Goal: Answer question/provide support: Answer question/provide support

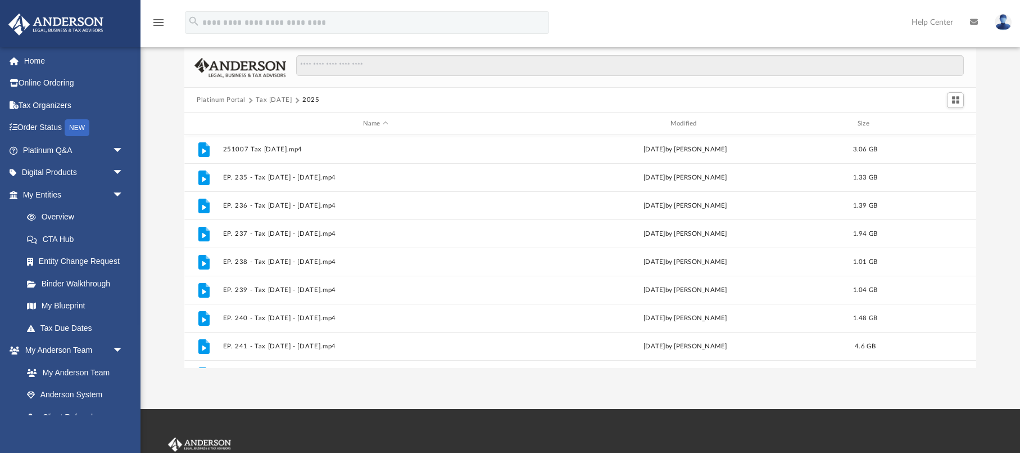
scroll to position [256, 792]
click at [117, 151] on span "arrow_drop_down" at bounding box center [123, 150] width 22 height 23
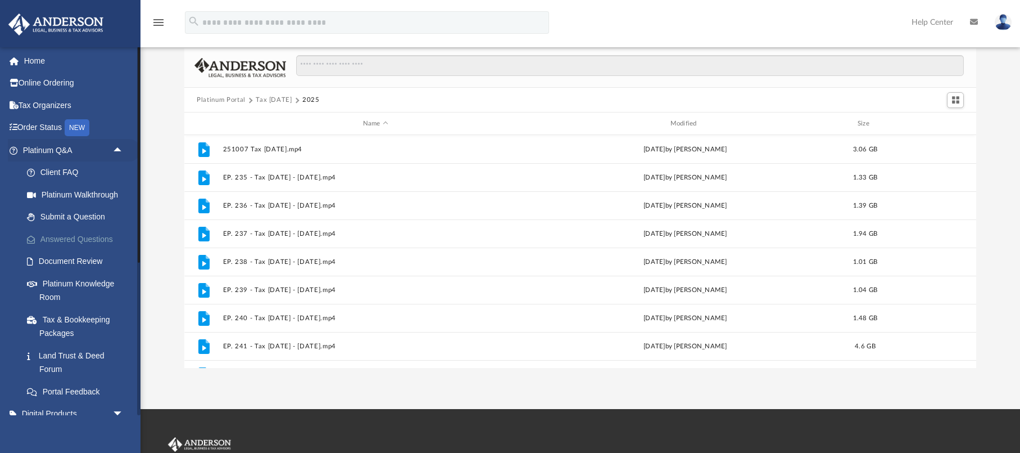
click at [65, 238] on link "Answered Questions" at bounding box center [78, 239] width 125 height 22
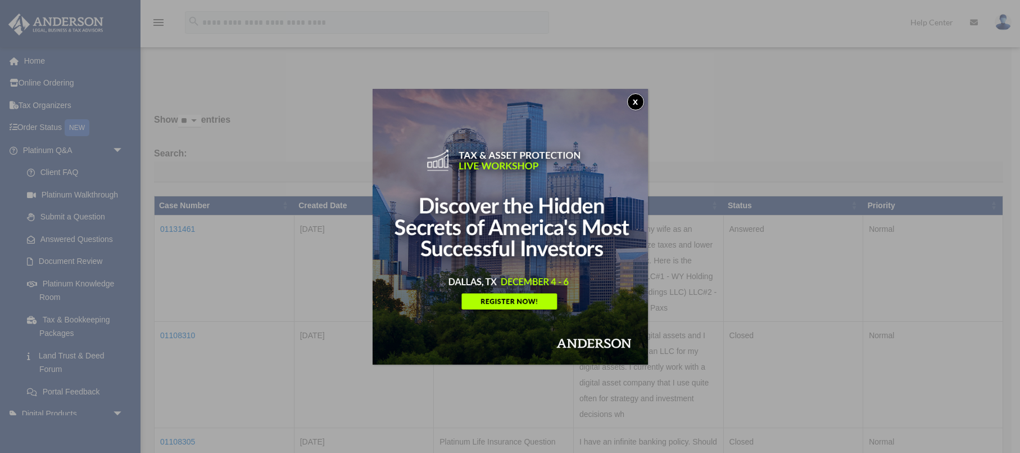
click at [636, 104] on button "x" at bounding box center [635, 101] width 17 height 17
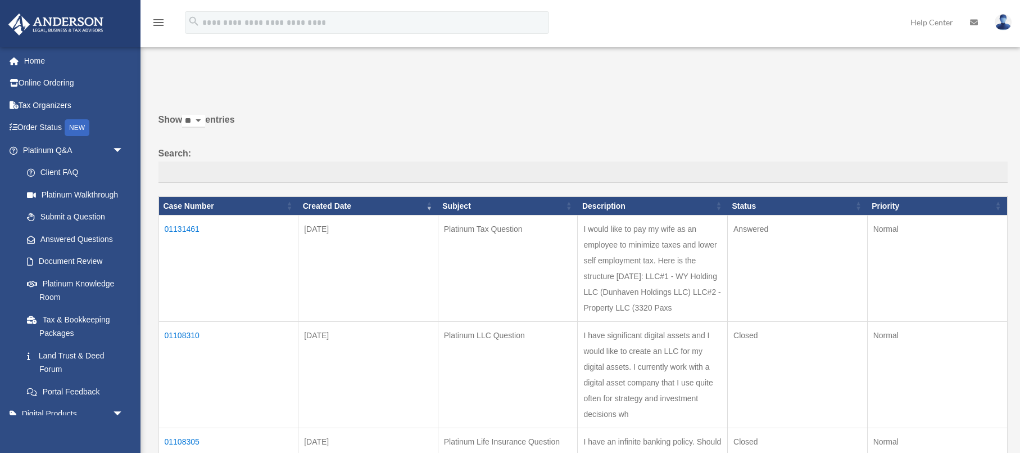
click at [740, 229] on td "Answered" at bounding box center [798, 268] width 140 height 106
click at [185, 230] on td "01131461" at bounding box center [229, 268] width 140 height 106
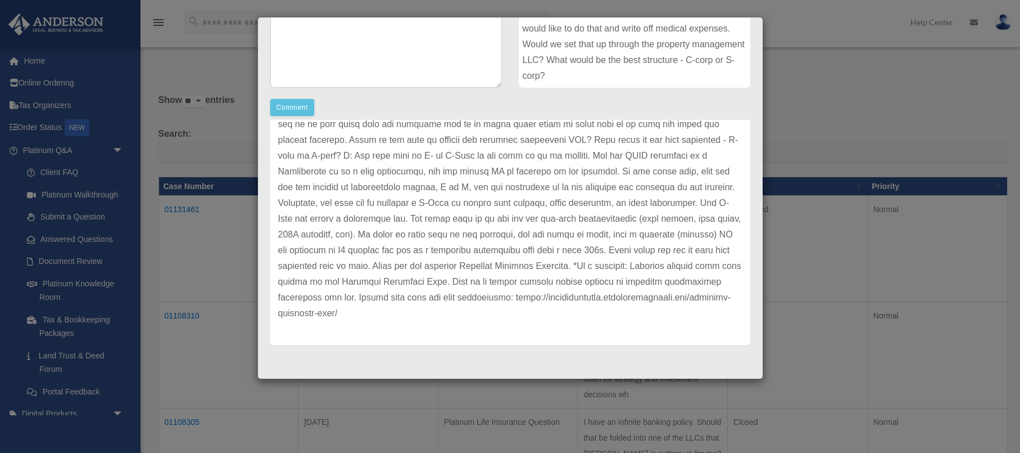
scroll to position [17, 0]
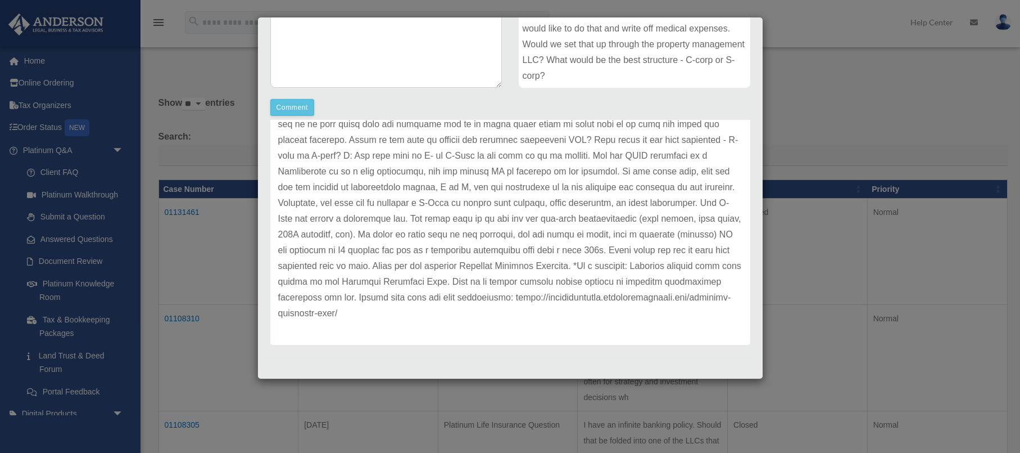
click at [798, 112] on div "Case Detail × Platinum Tax Question Case Number 01131461 Created Date October 2…" at bounding box center [510, 226] width 1020 height 453
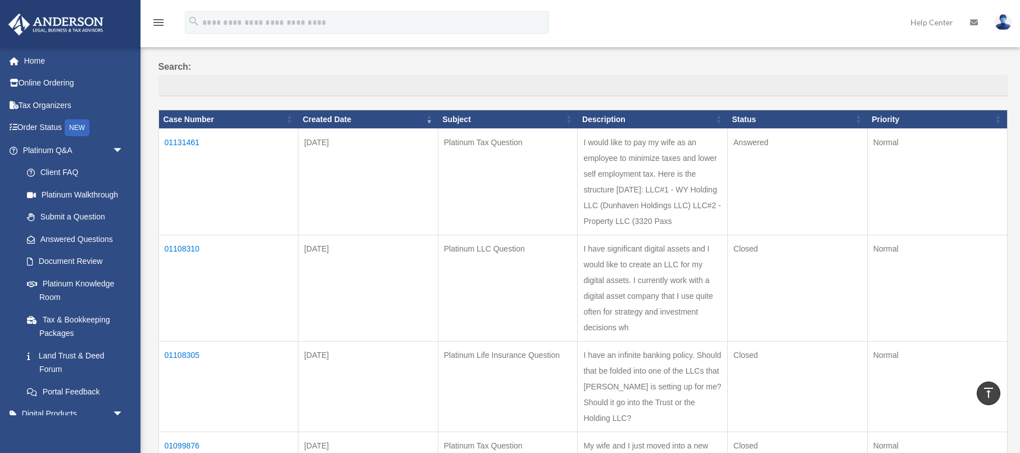
scroll to position [86, 0]
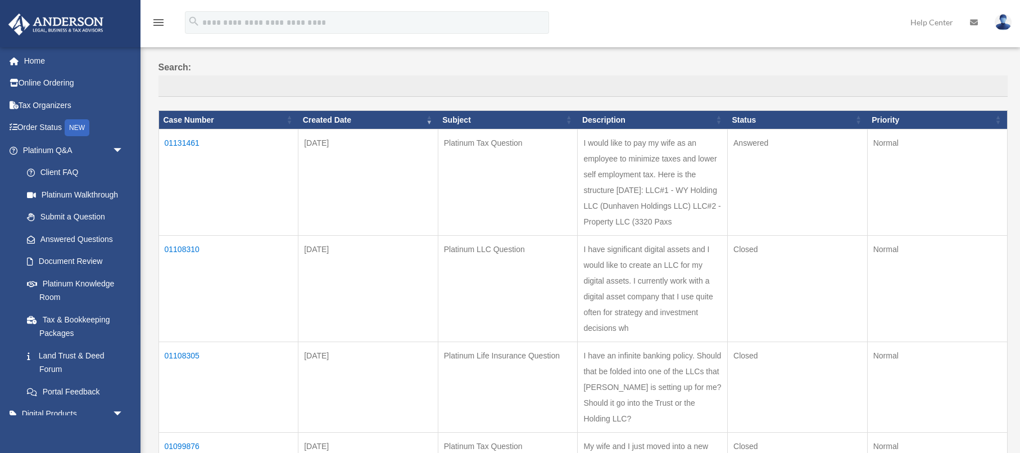
click at [183, 142] on td "01131461" at bounding box center [229, 182] width 140 height 106
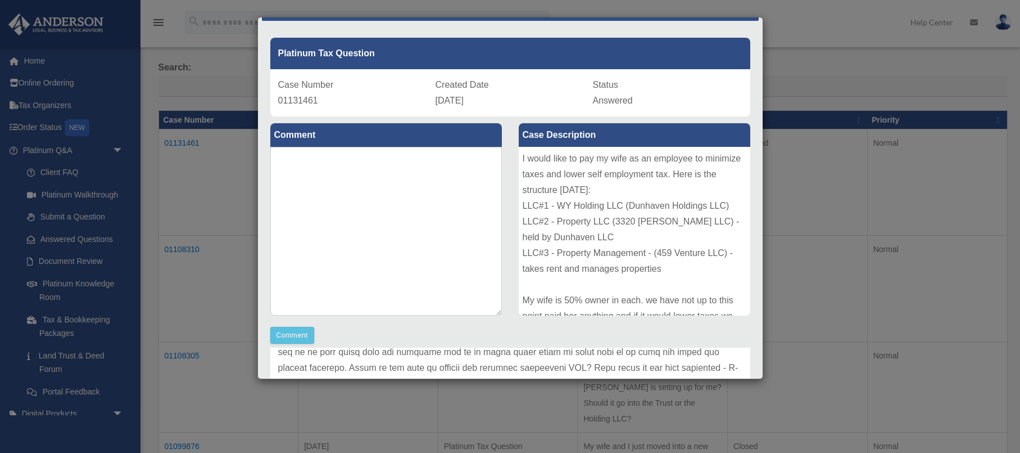
scroll to position [0, 0]
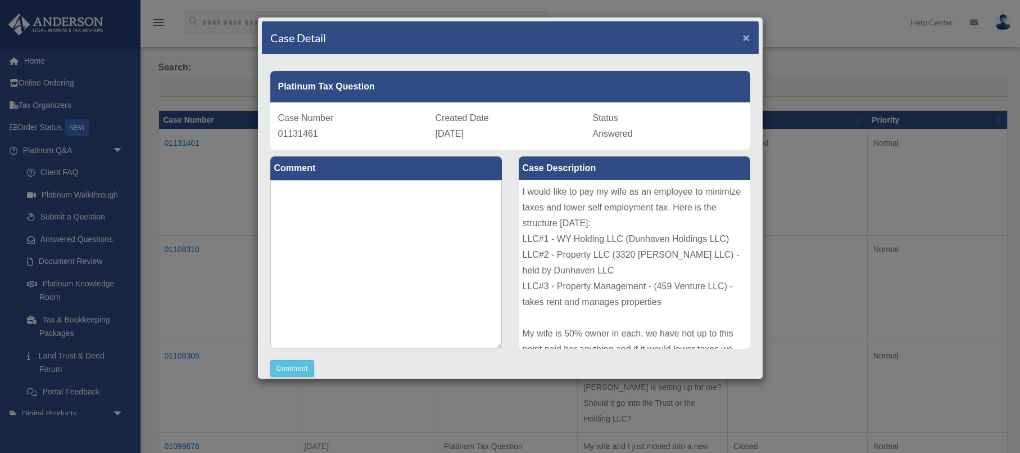
click at [747, 43] on span "×" at bounding box center [746, 37] width 7 height 13
